Goal: Transaction & Acquisition: Obtain resource

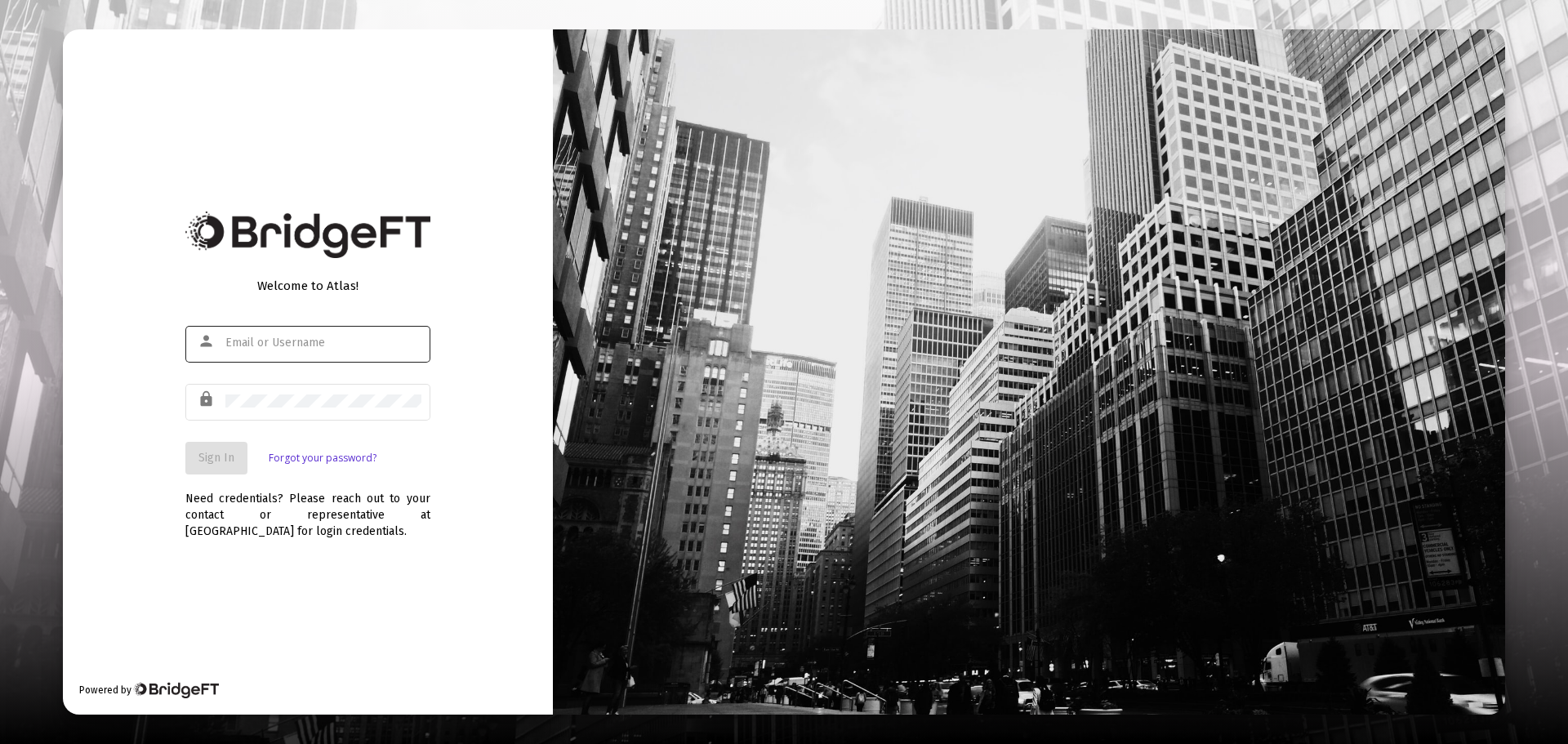
click at [326, 345] on input "text" at bounding box center [322, 343] width 196 height 13
click at [331, 341] on input "text" at bounding box center [322, 343] width 196 height 13
click at [300, 351] on div at bounding box center [322, 342] width 196 height 40
click at [305, 344] on input "text" at bounding box center [322, 343] width 196 height 13
type input "[EMAIL_ADDRESS][DOMAIN_NAME]"
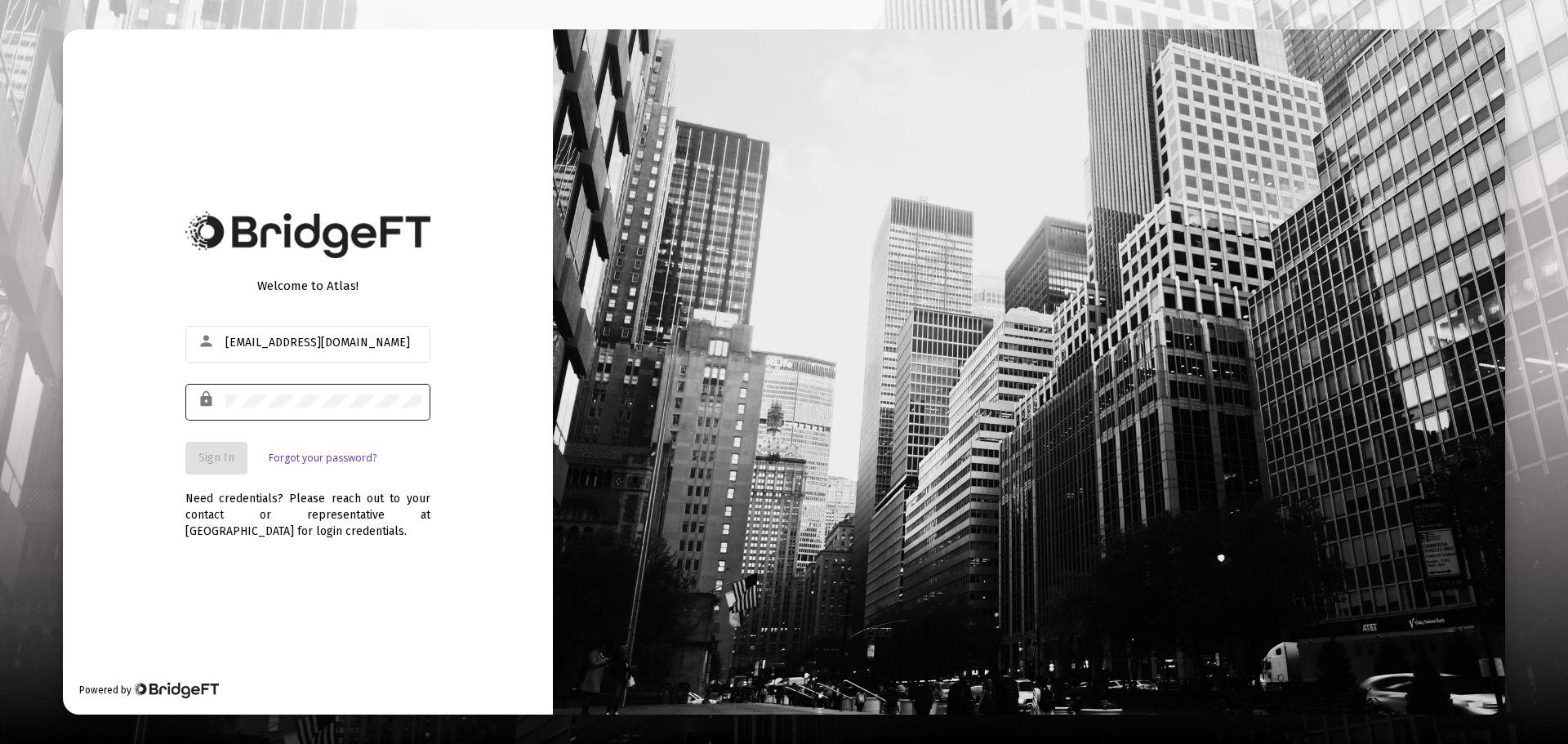
click at [289, 394] on div at bounding box center [322, 400] width 196 height 40
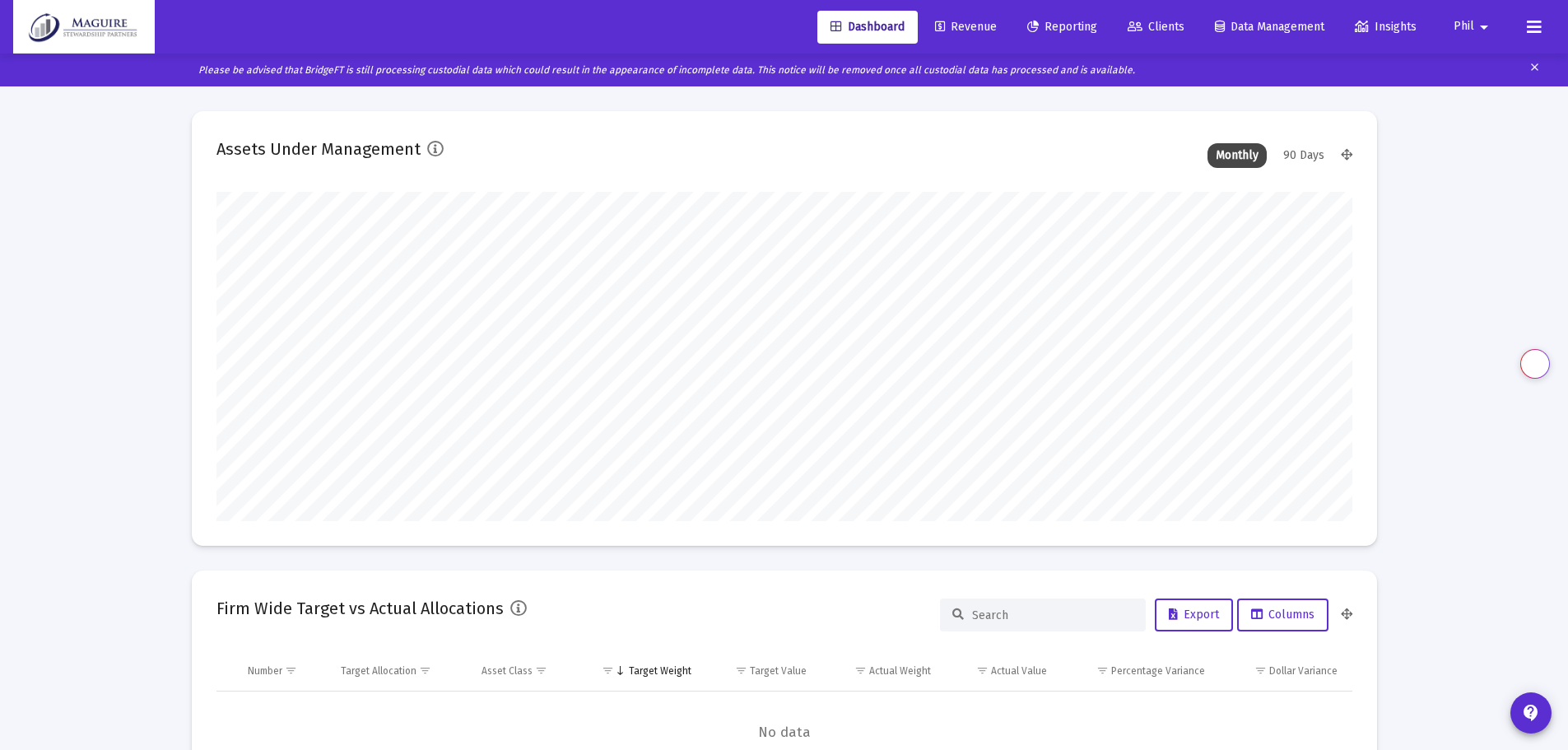
scroll to position [329, 1136]
type input "[DATE]"
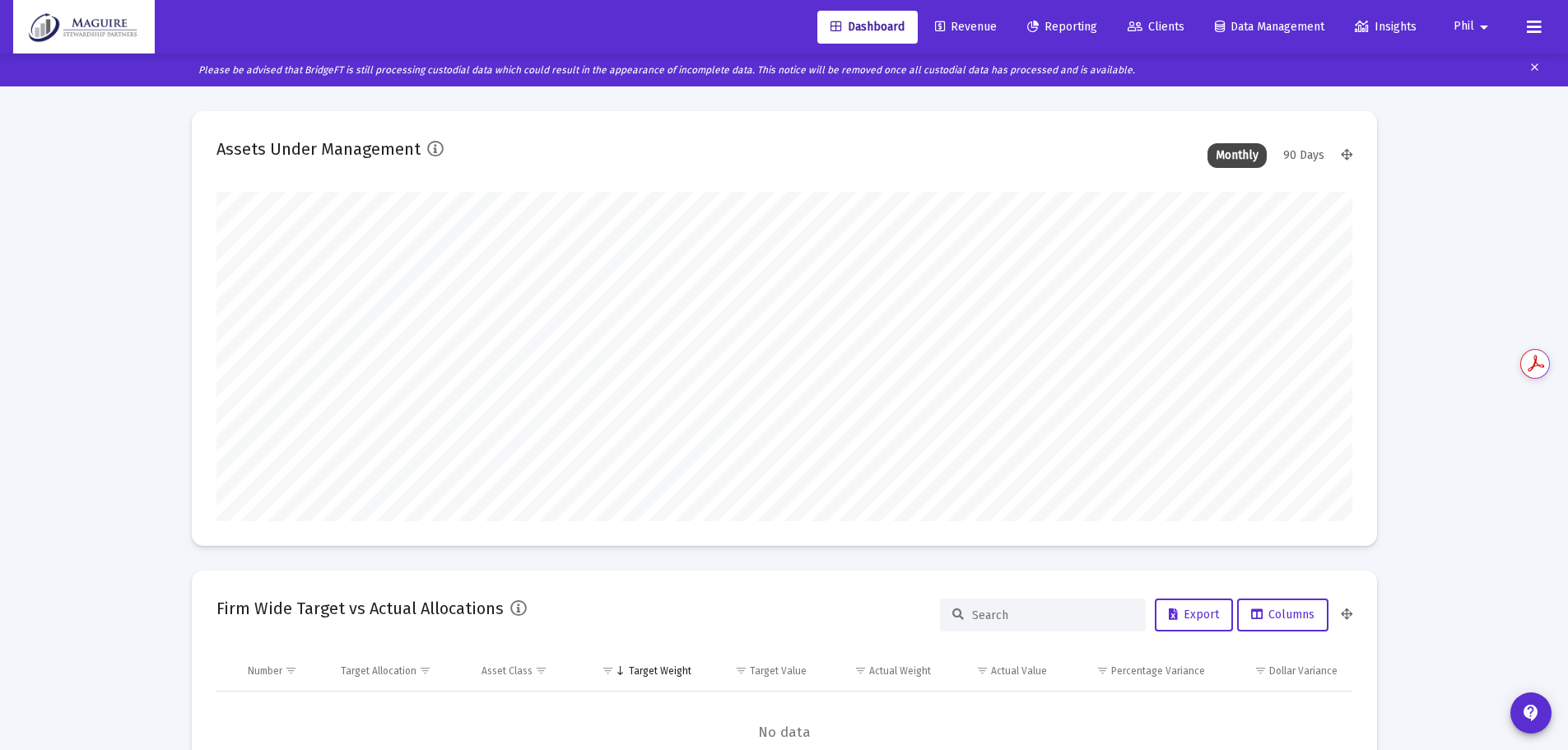
click at [1054, 31] on span "Reporting" at bounding box center [1062, 26] width 70 height 14
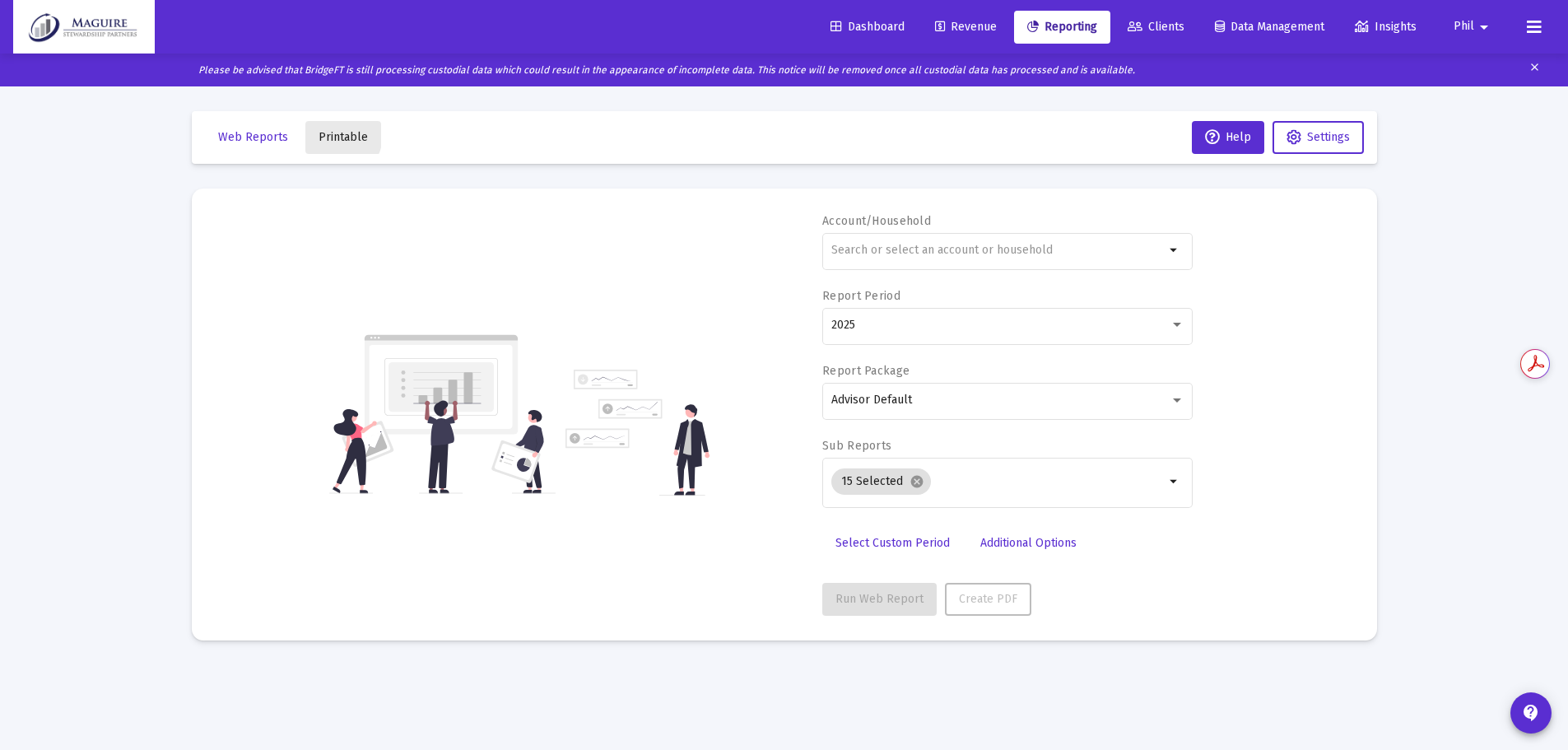
click at [327, 134] on span "Printable" at bounding box center [343, 137] width 49 height 14
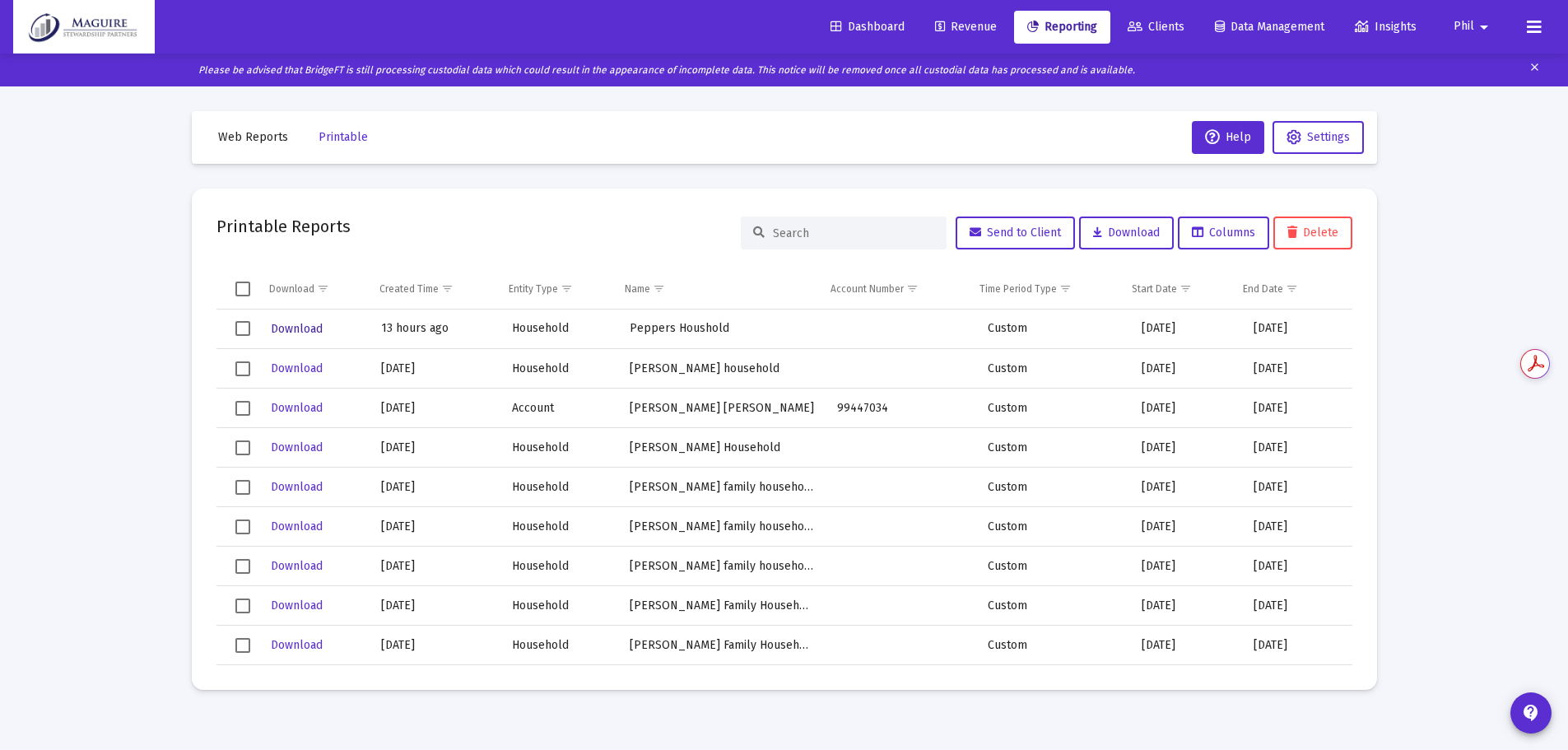
click at [295, 328] on span "Download" at bounding box center [296, 328] width 52 height 14
click at [864, 29] on span "Dashboard" at bounding box center [868, 26] width 74 height 14
